Goal: Communication & Community: Answer question/provide support

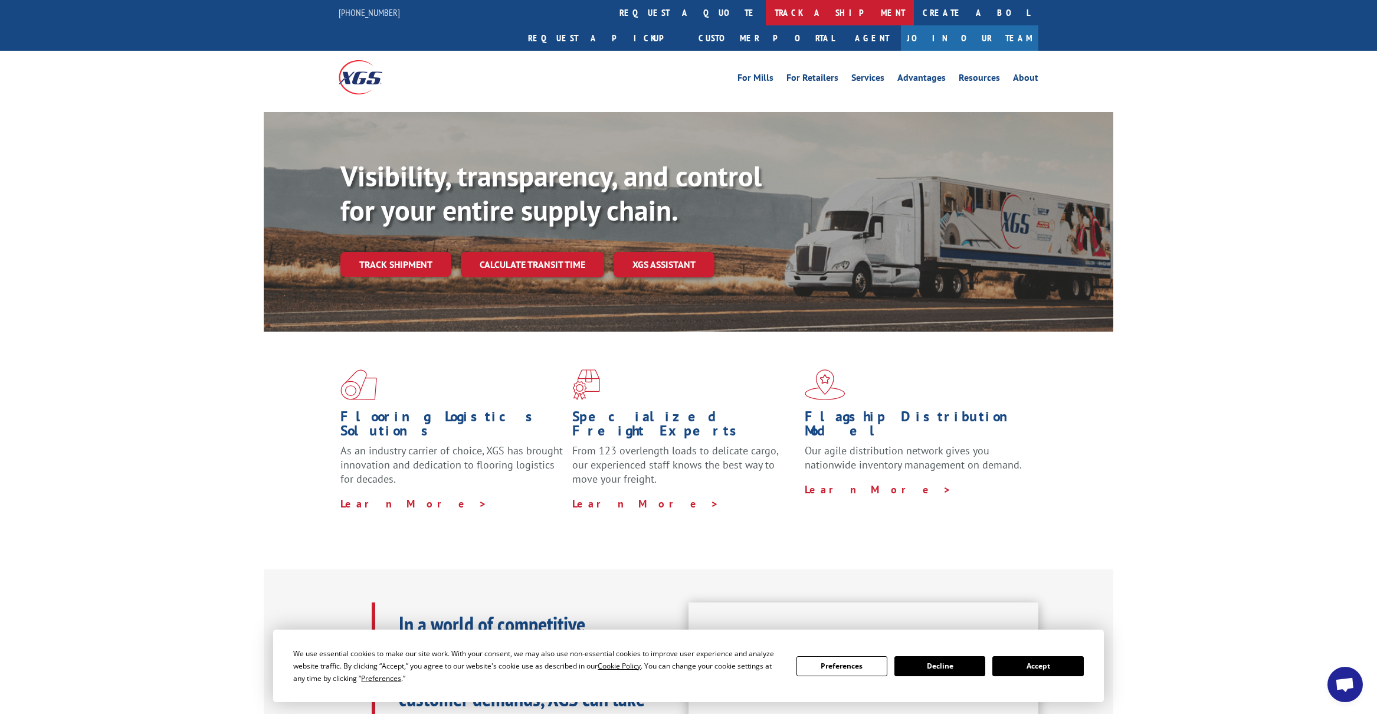
click at [766, 11] on link "track a shipment" at bounding box center [840, 12] width 148 height 25
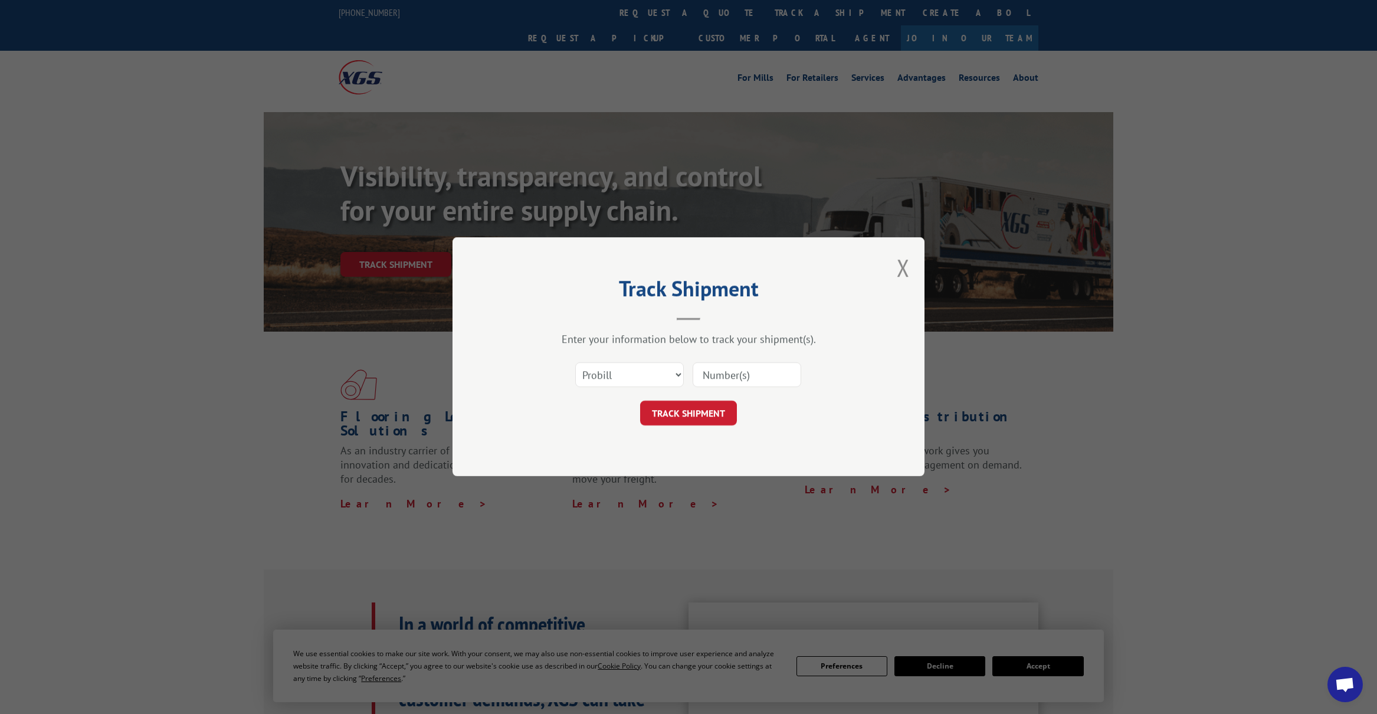
click at [722, 374] on input at bounding box center [747, 375] width 109 height 25
paste input "15095604"
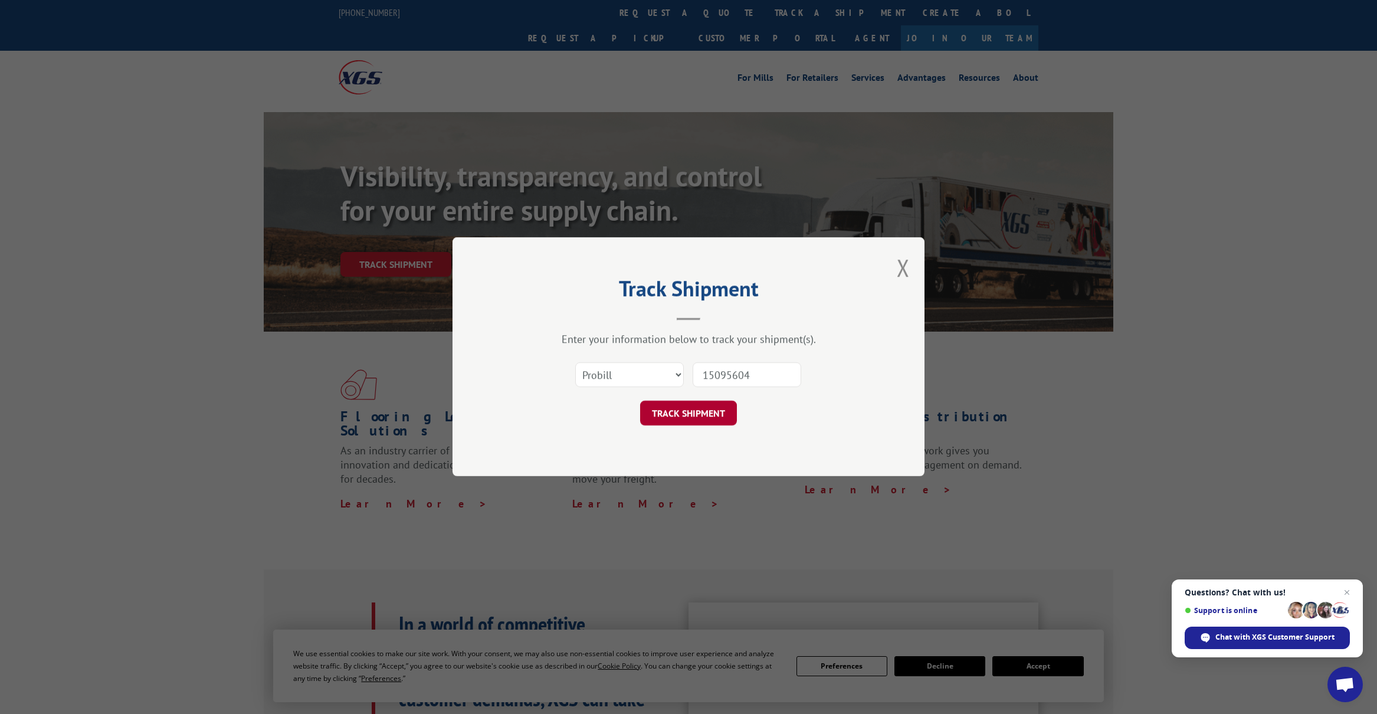
type input "15095604"
click at [701, 407] on button "TRACK SHIPMENT" at bounding box center [688, 413] width 97 height 25
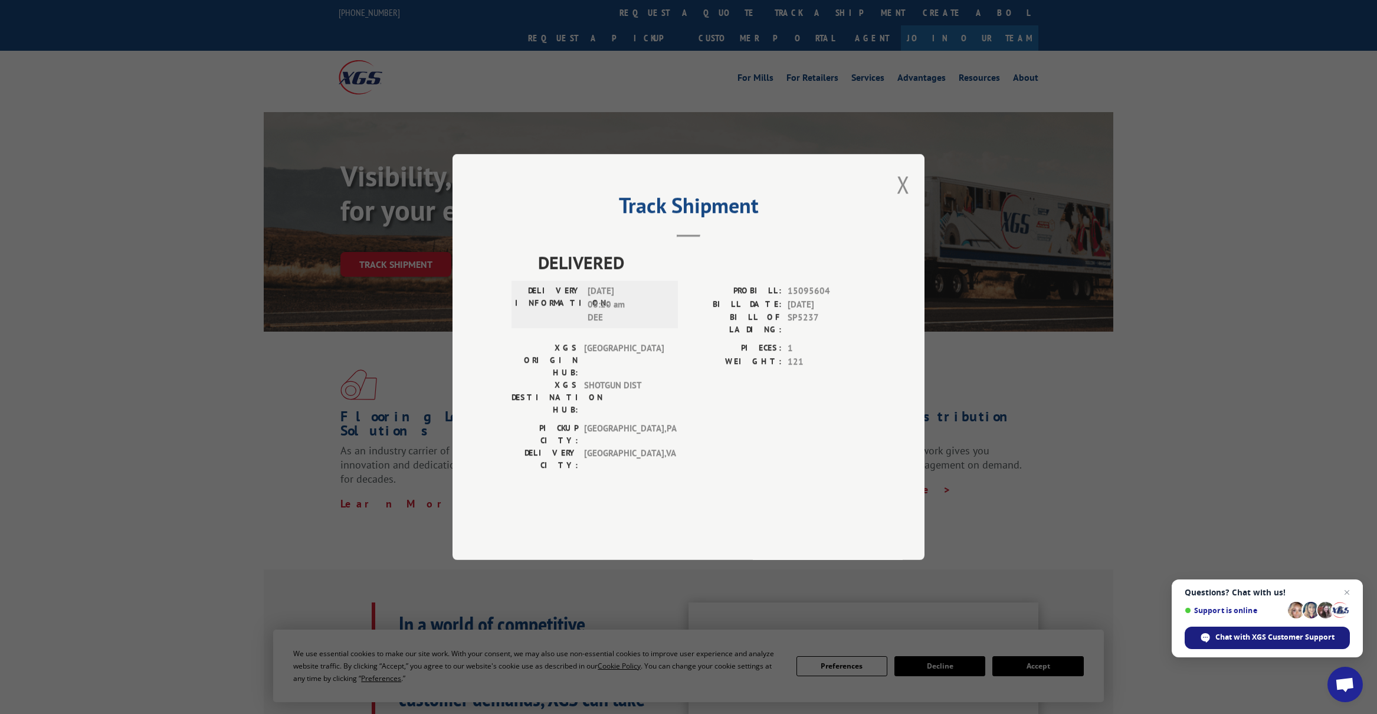
click at [1240, 638] on span "Chat with XGS Customer Support" at bounding box center [1274, 637] width 119 height 11
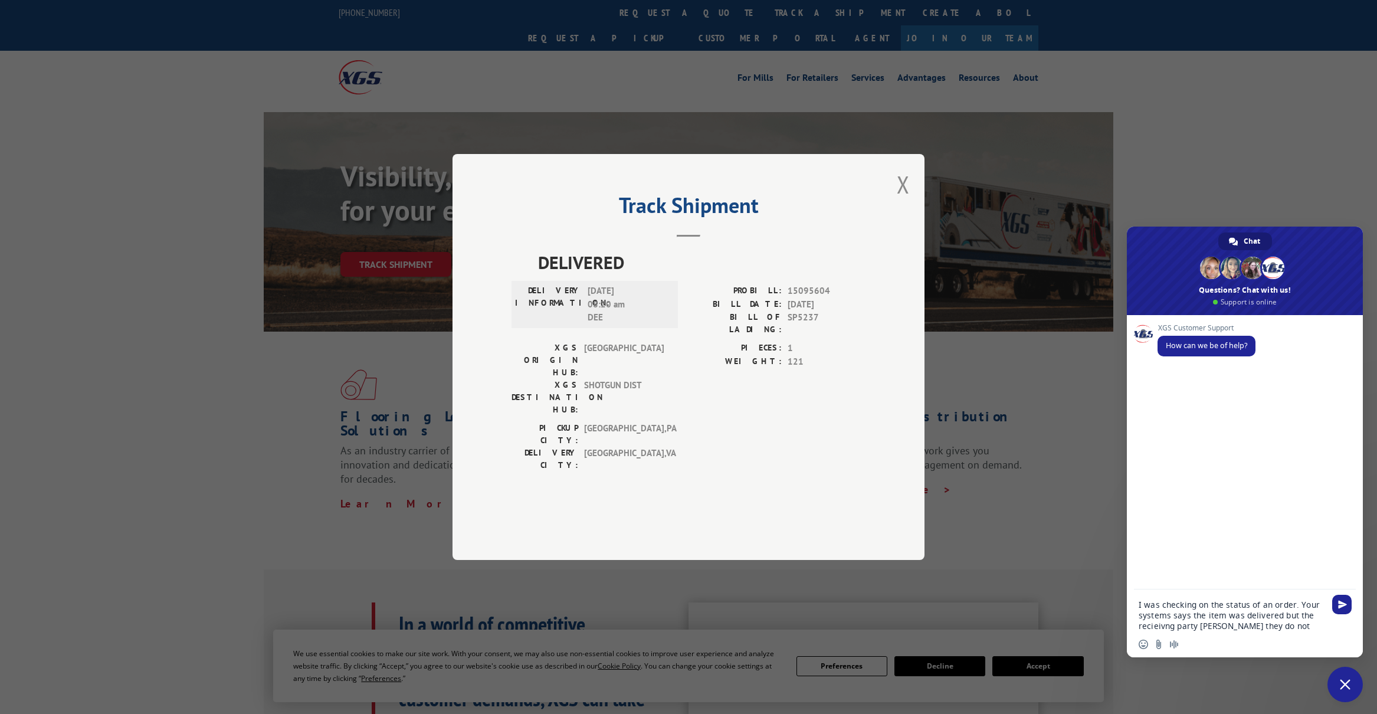
click at [1157, 626] on textarea "I was checking on the status of an order. Your systems says the item was delive…" at bounding box center [1231, 615] width 186 height 32
click at [1202, 627] on textarea "I was checking on the status of an order. Your systems says the item was delive…" at bounding box center [1231, 615] width 186 height 32
click at [1216, 625] on textarea "I was checking on the status of an order. Your systems says the item was delive…" at bounding box center [1231, 615] width 186 height 32
click at [1307, 624] on textarea "I was checking on the status of an order. Your systems says the item was delive…" at bounding box center [1231, 615] width 186 height 32
type textarea "I was checking on the status of an order. Your systems says the item was delive…"
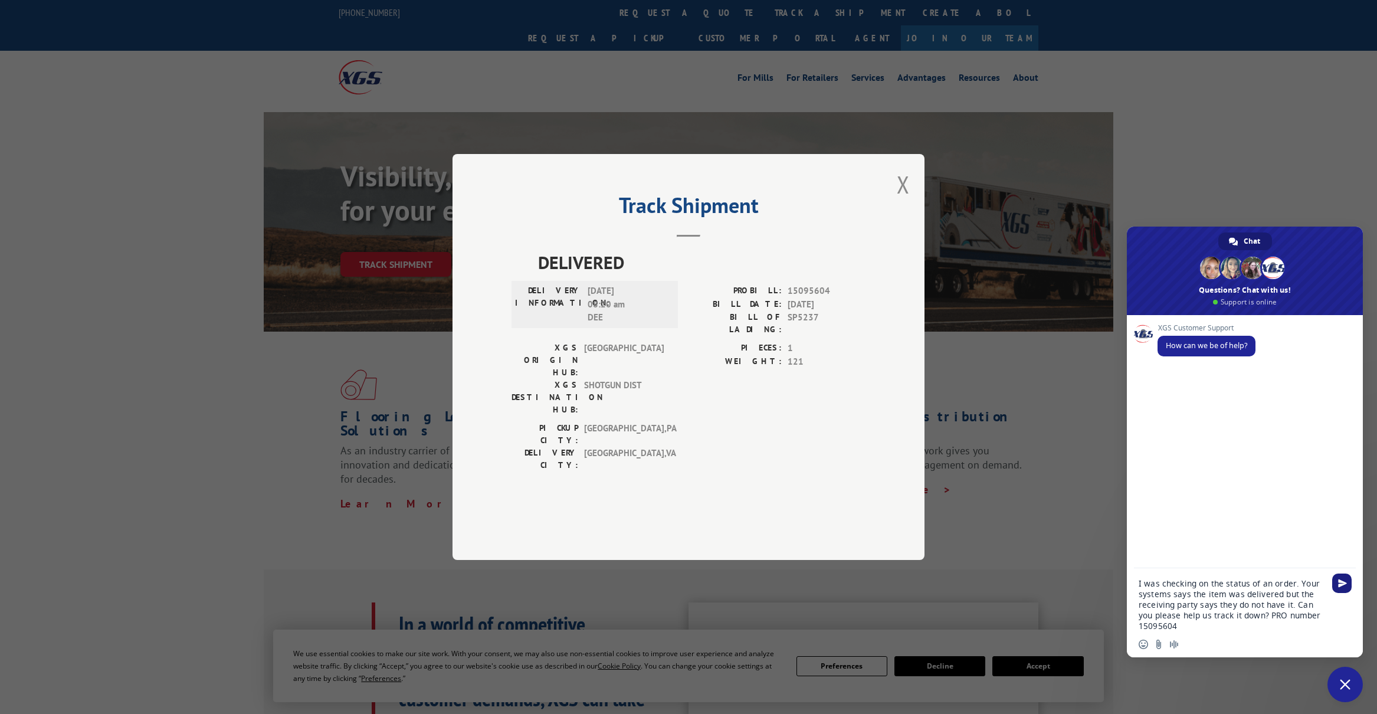
click at [1347, 580] on span "Send" at bounding box center [1341, 582] width 19 height 19
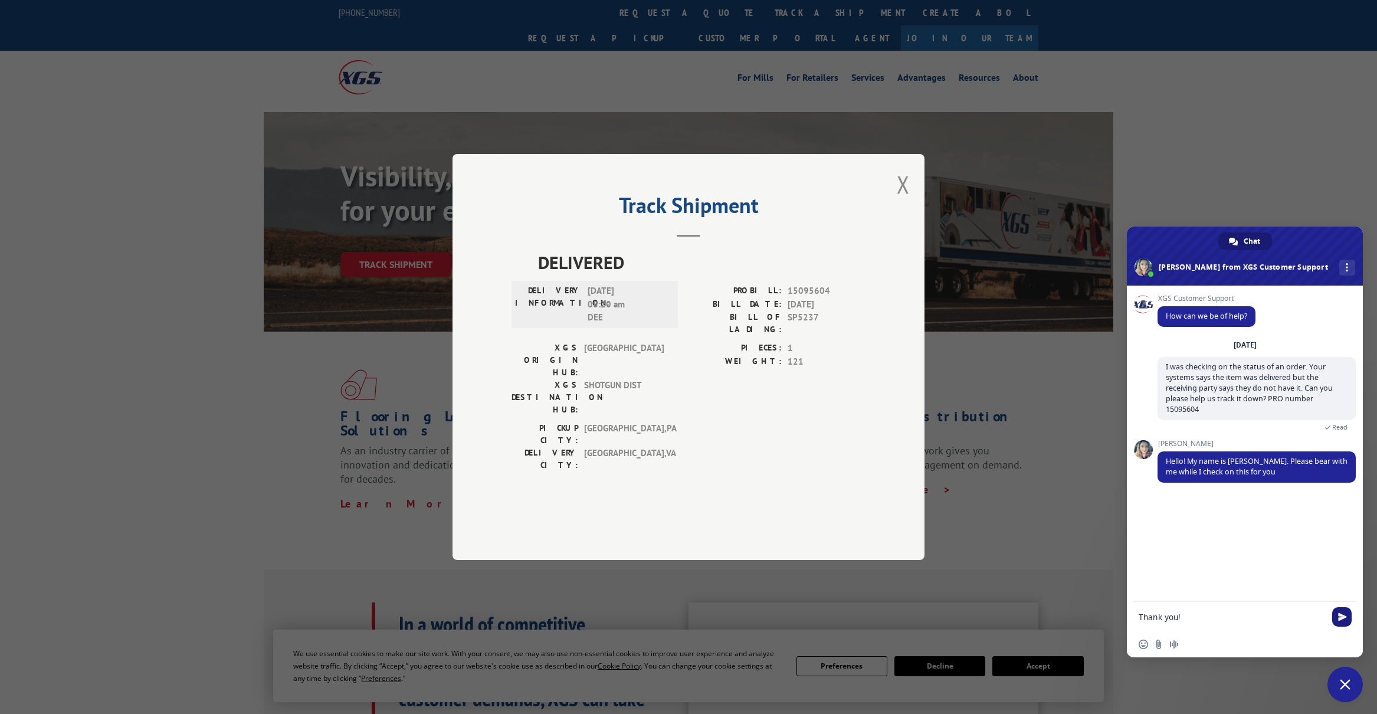
type textarea "Thank you!"
click at [1336, 615] on span "Send" at bounding box center [1341, 616] width 19 height 19
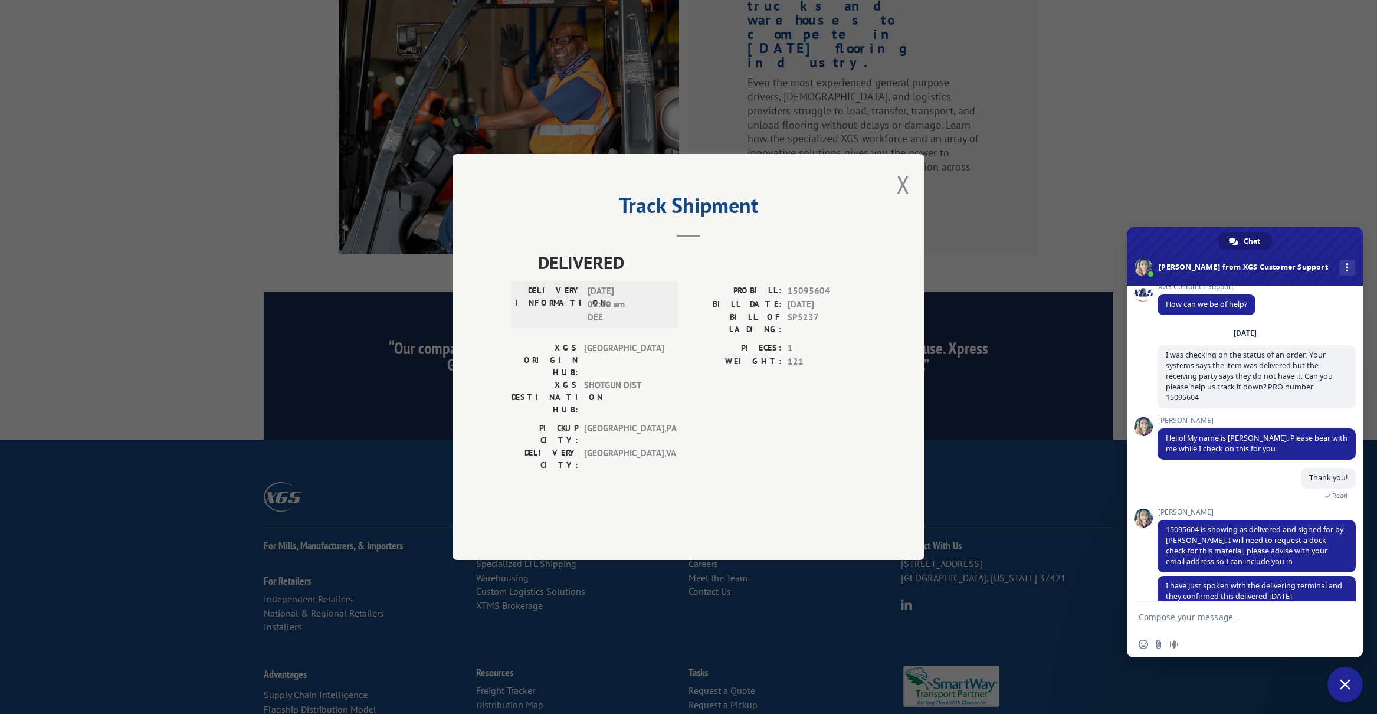
scroll to position [24, 0]
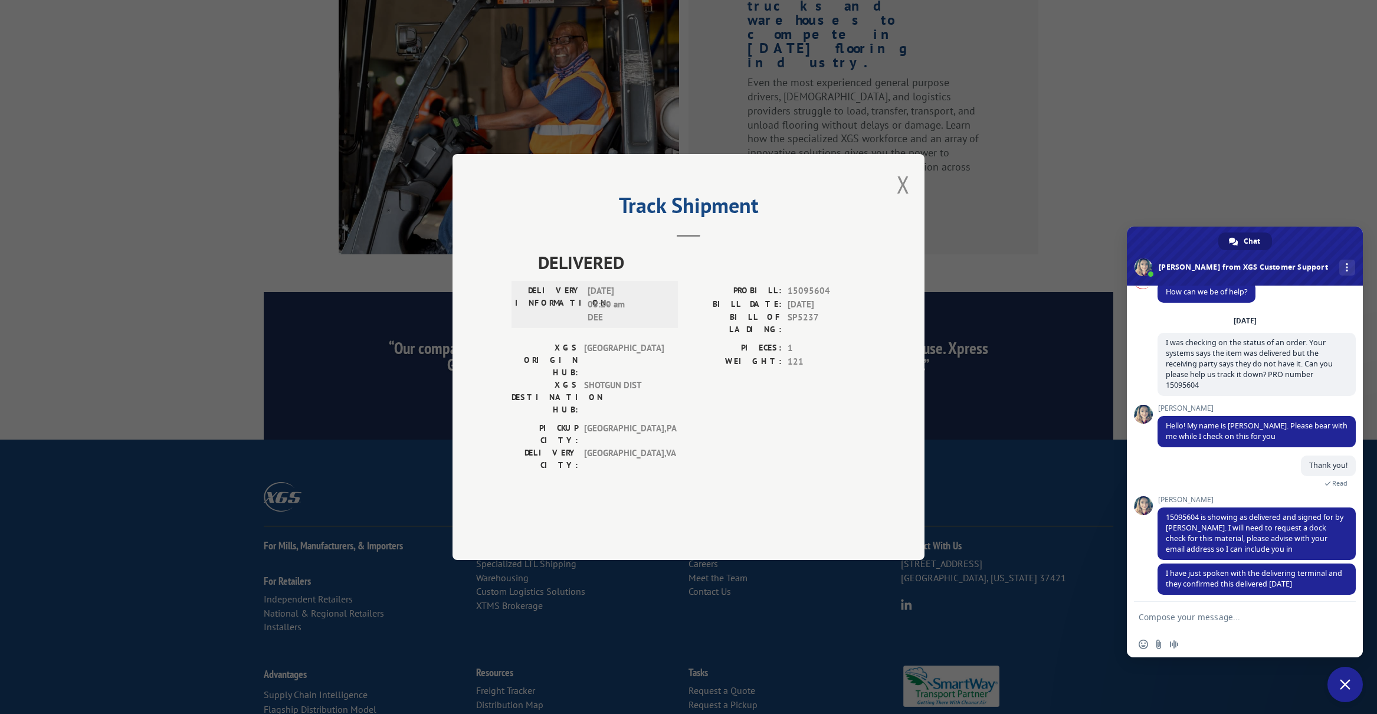
click at [1176, 622] on textarea "Compose your message..." at bounding box center [1231, 617] width 186 height 11
click at [1181, 611] on form at bounding box center [1231, 618] width 186 height 32
click at [1155, 614] on textarea "Compose your message..." at bounding box center [1231, 617] width 186 height 11
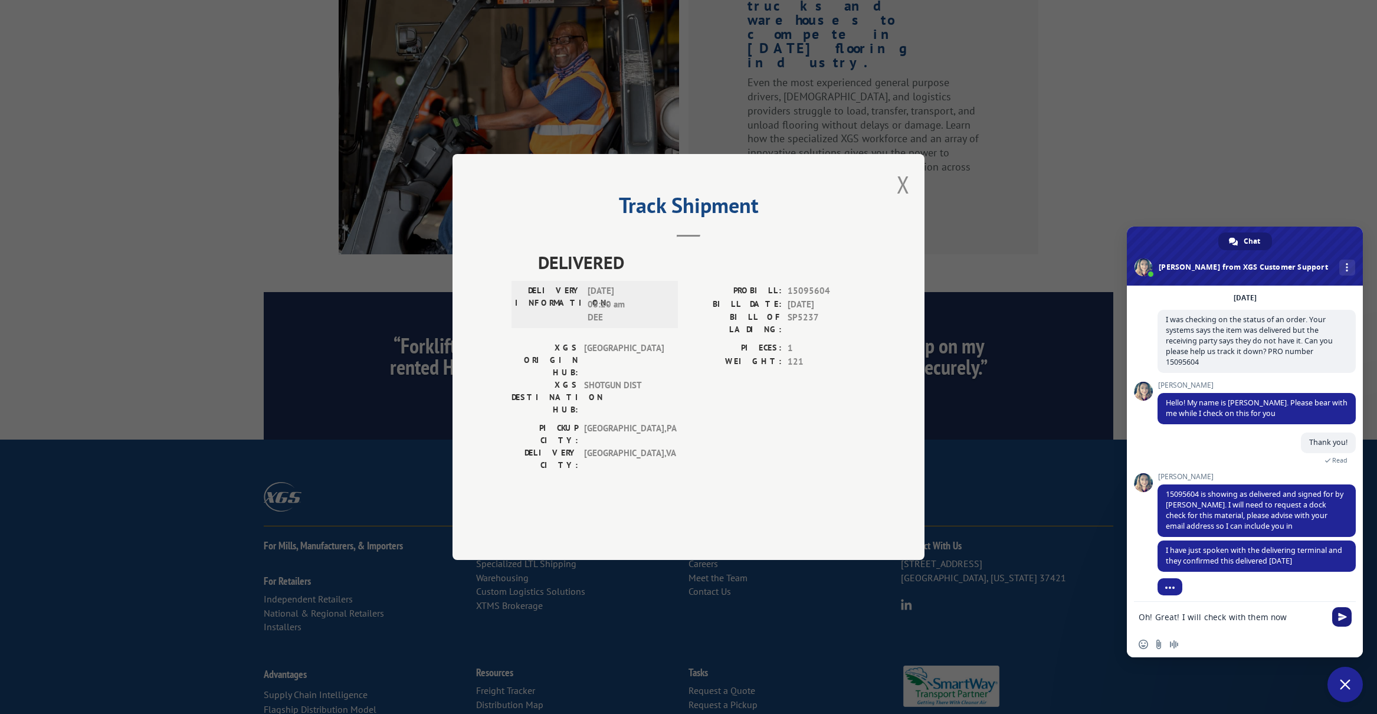
type textarea "Oh! Great! I will check with them now"
click at [1344, 618] on span "Send" at bounding box center [1342, 616] width 9 height 9
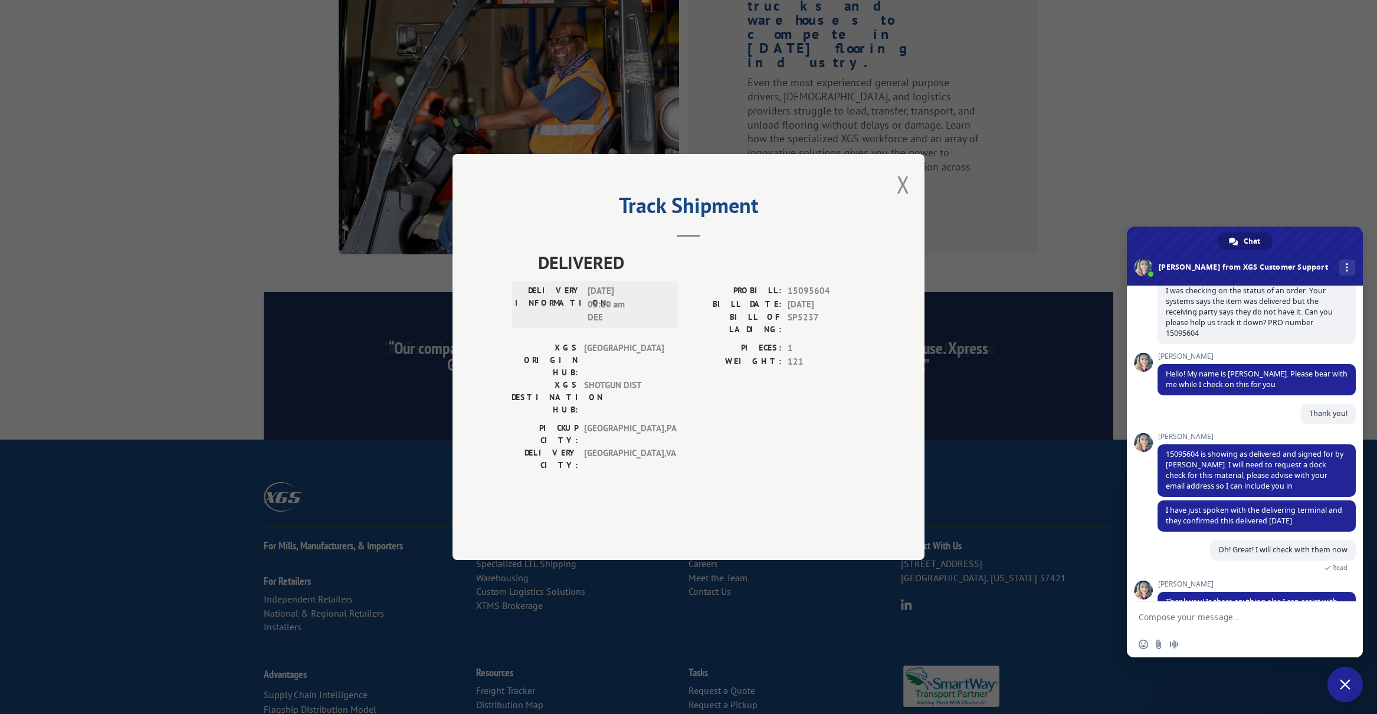
scroll to position [128, 0]
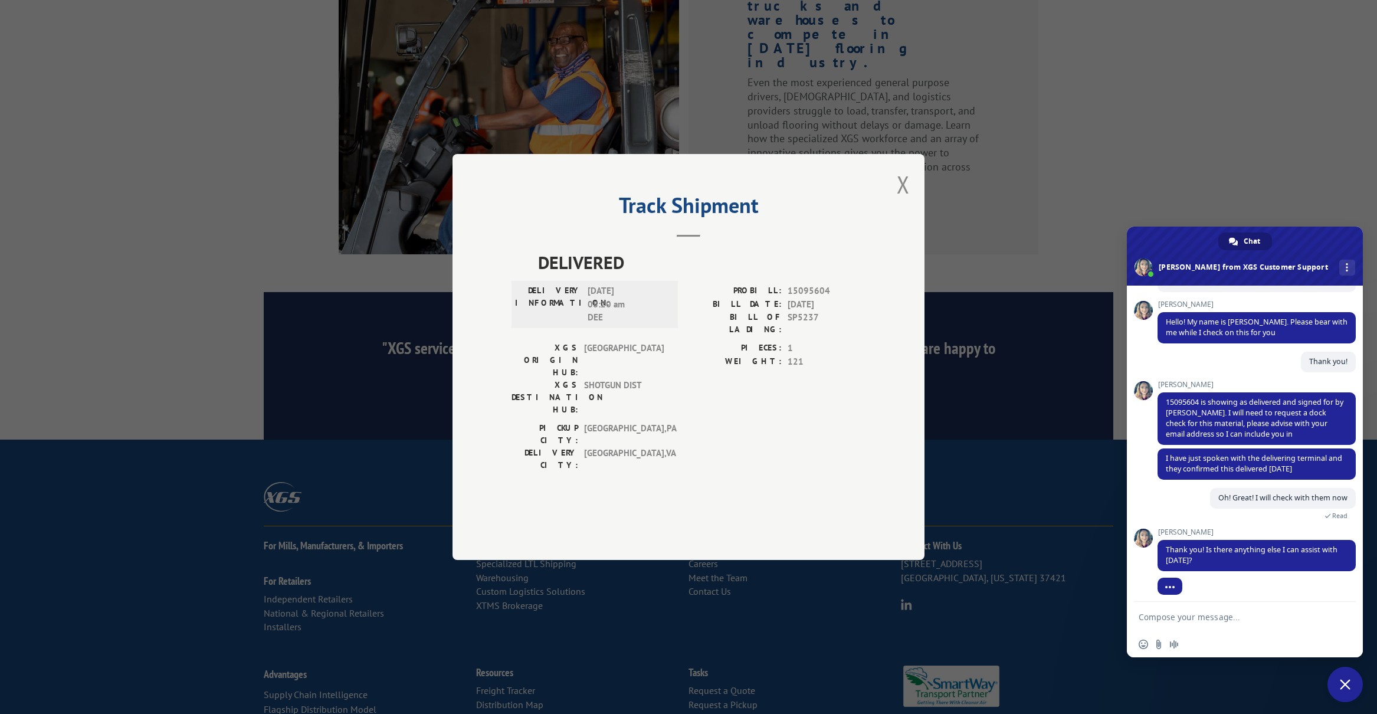
click at [1179, 620] on textarea "Compose your message..." at bounding box center [1231, 617] width 186 height 11
type textarea "That is all. Thank you!"
click at [1340, 611] on span "Send" at bounding box center [1341, 616] width 19 height 19
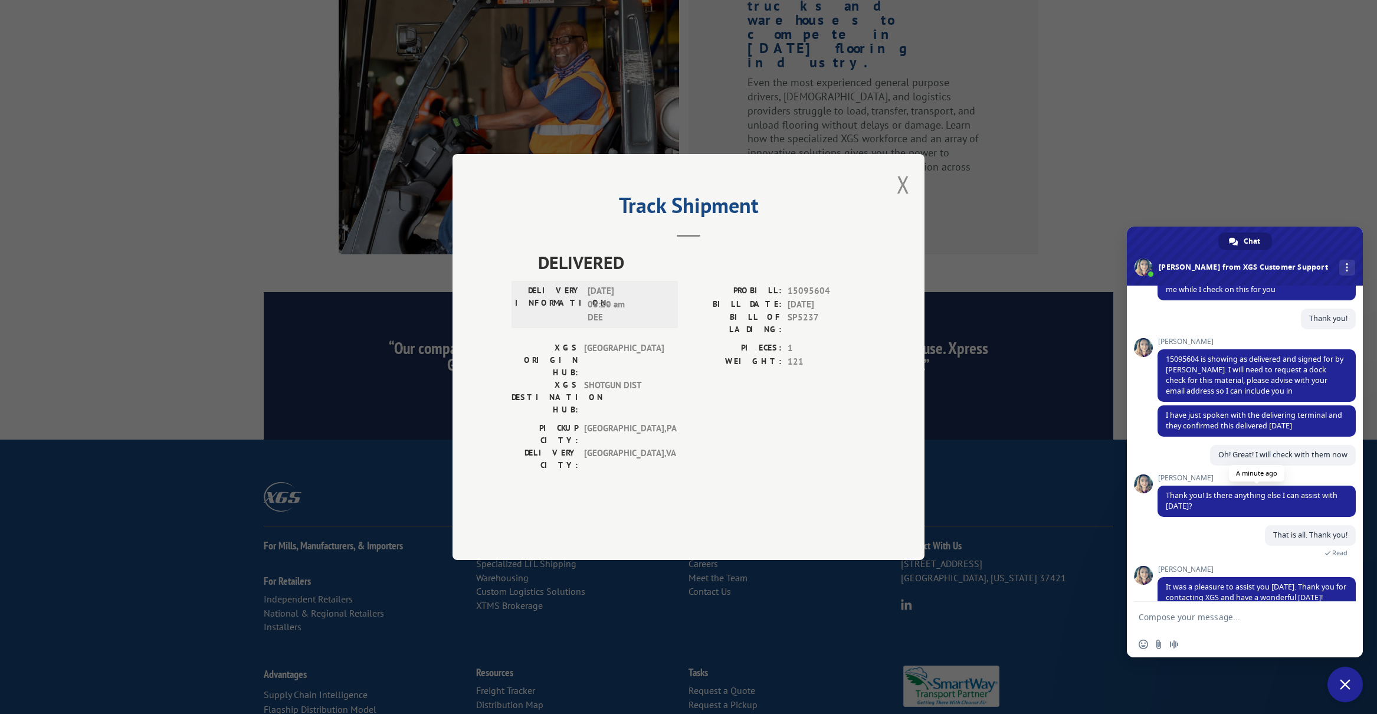
scroll to position [219, 0]
